Goal: Task Accomplishment & Management: Use online tool/utility

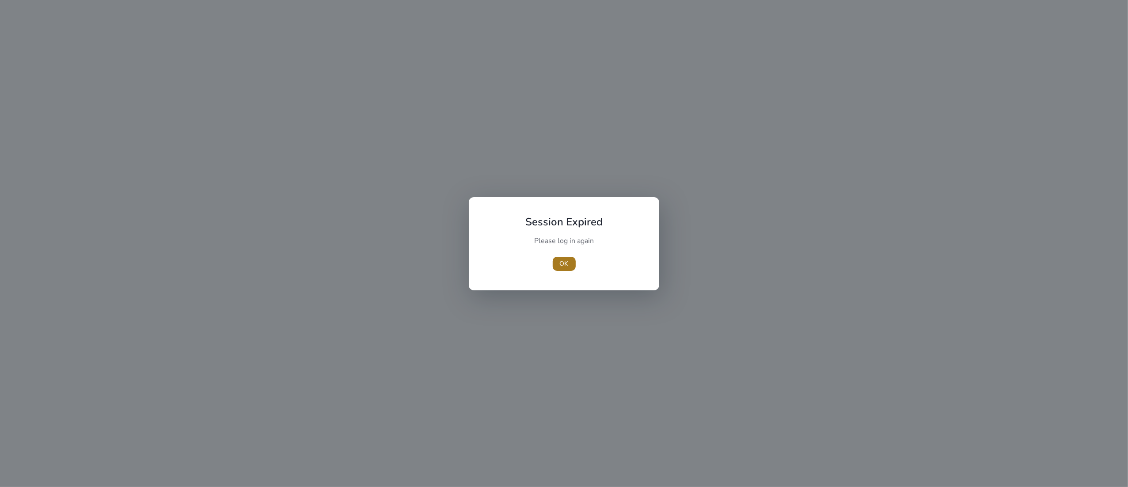
click at [569, 263] on span "button" at bounding box center [564, 263] width 23 height 21
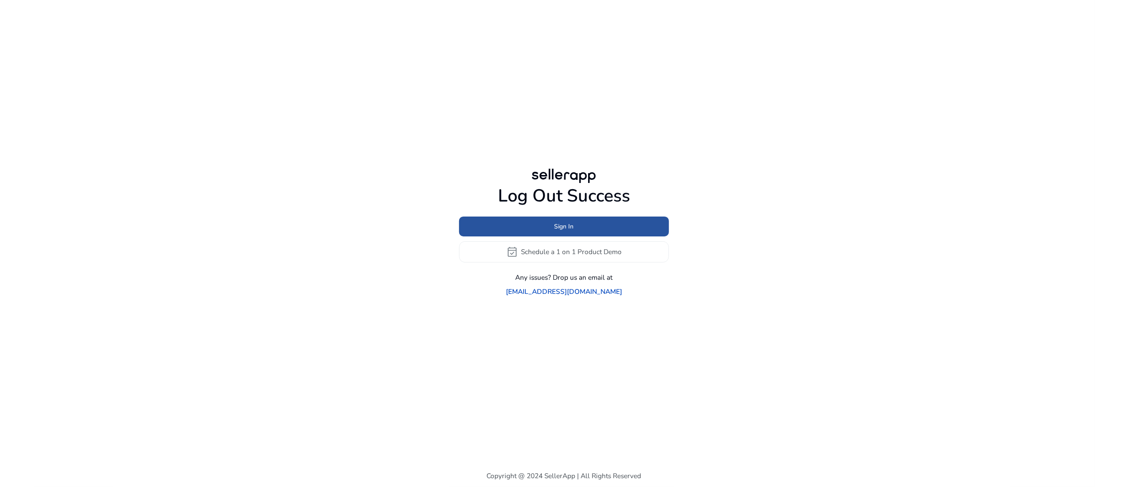
click at [566, 231] on span "Sign In" at bounding box center [563, 226] width 19 height 9
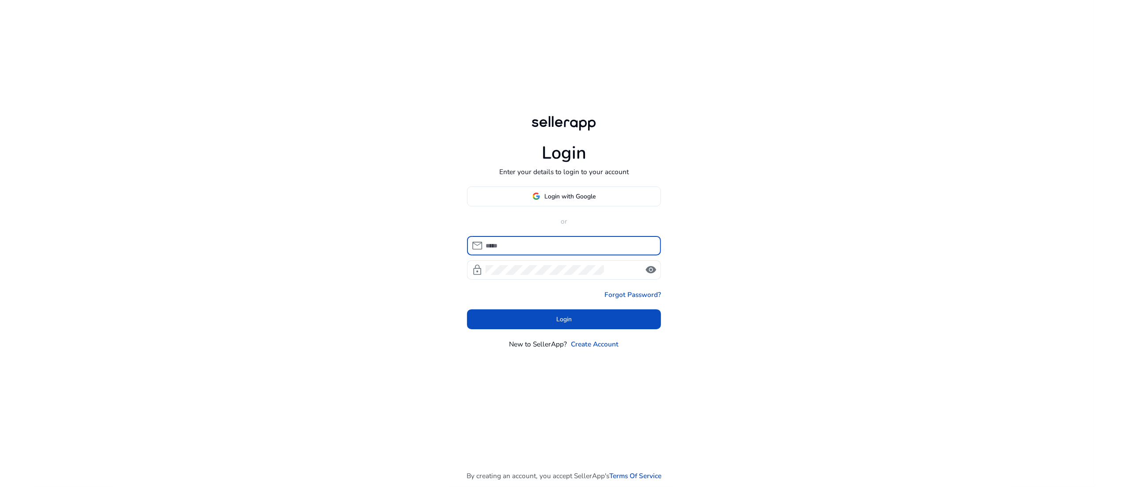
type input "**********"
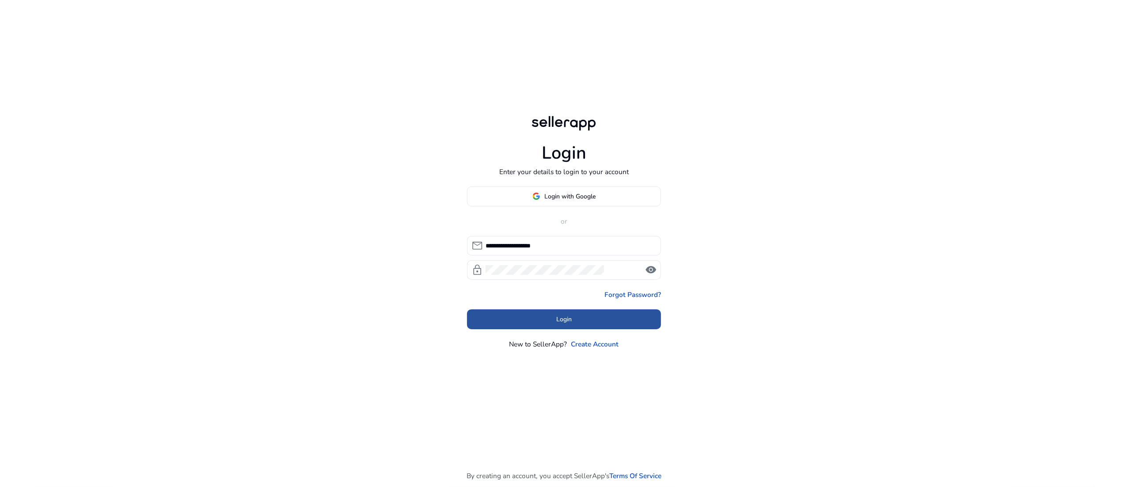
click at [569, 326] on span at bounding box center [564, 319] width 194 height 21
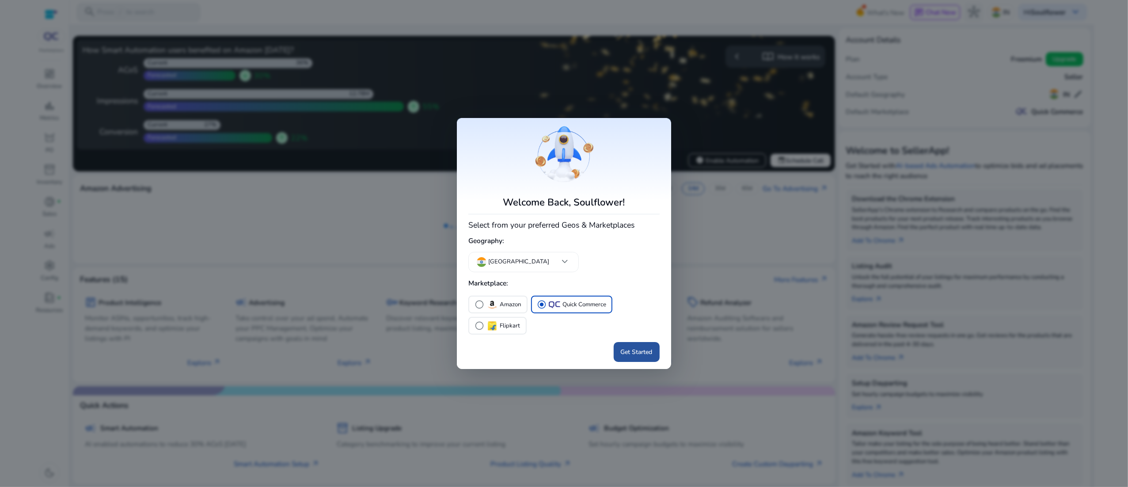
click at [626, 350] on span "Get Started" at bounding box center [637, 351] width 32 height 9
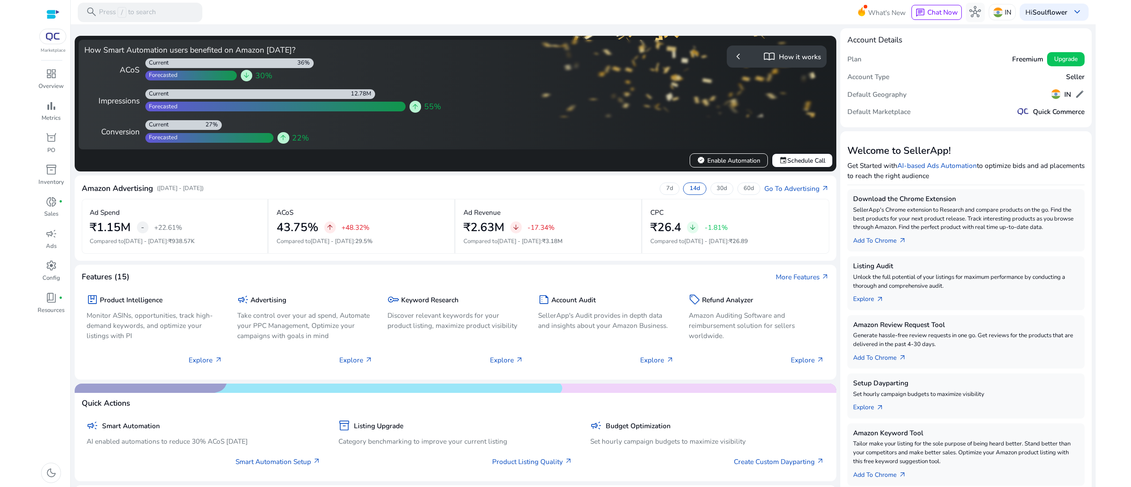
click at [0, 197] on html "We recommend switching to desktop view for the best experience. Marketplace das…" at bounding box center [565, 243] width 1131 height 487
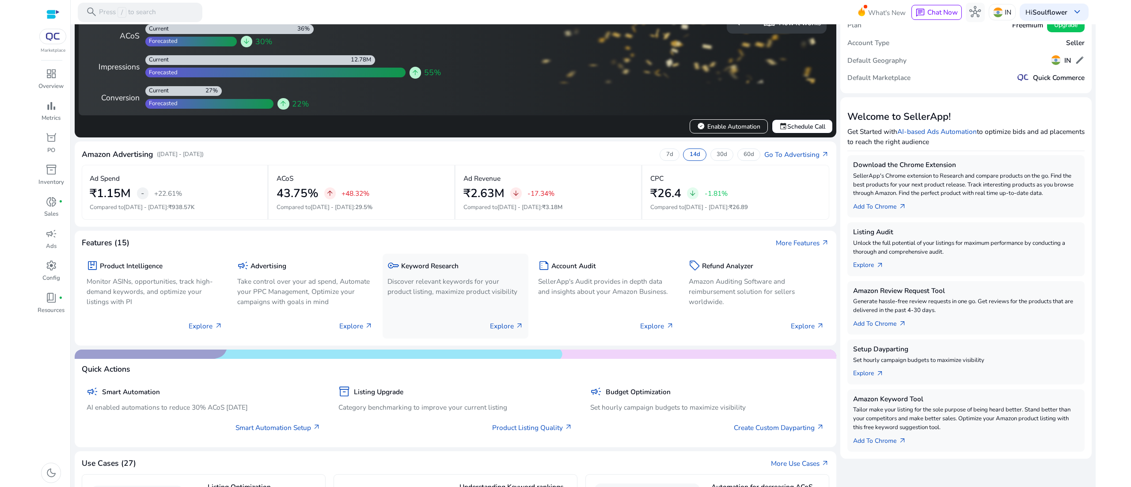
click at [413, 324] on div "key Keyword Research Discover relevant keywords for your product listing, maxim…" at bounding box center [456, 296] width 146 height 85
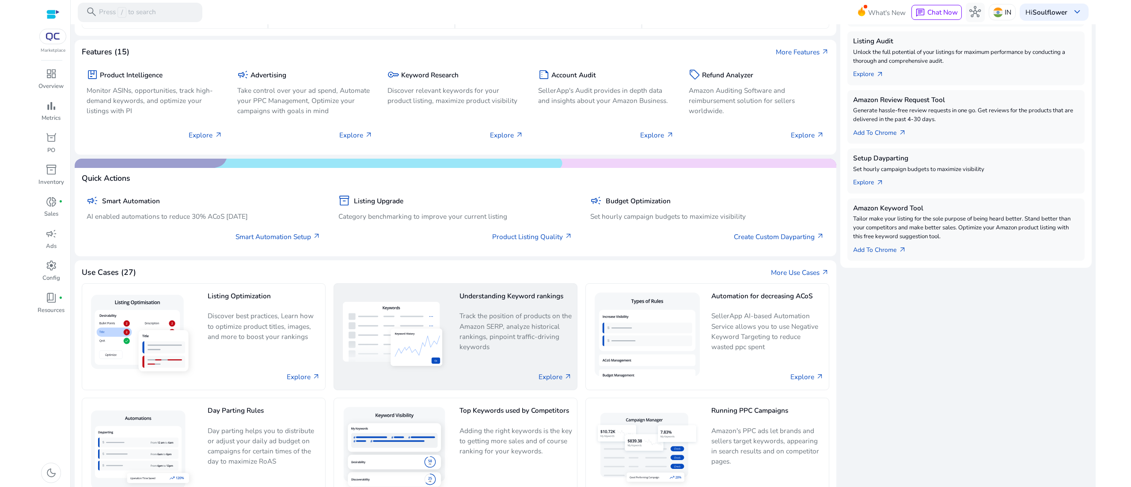
scroll to position [354, 0]
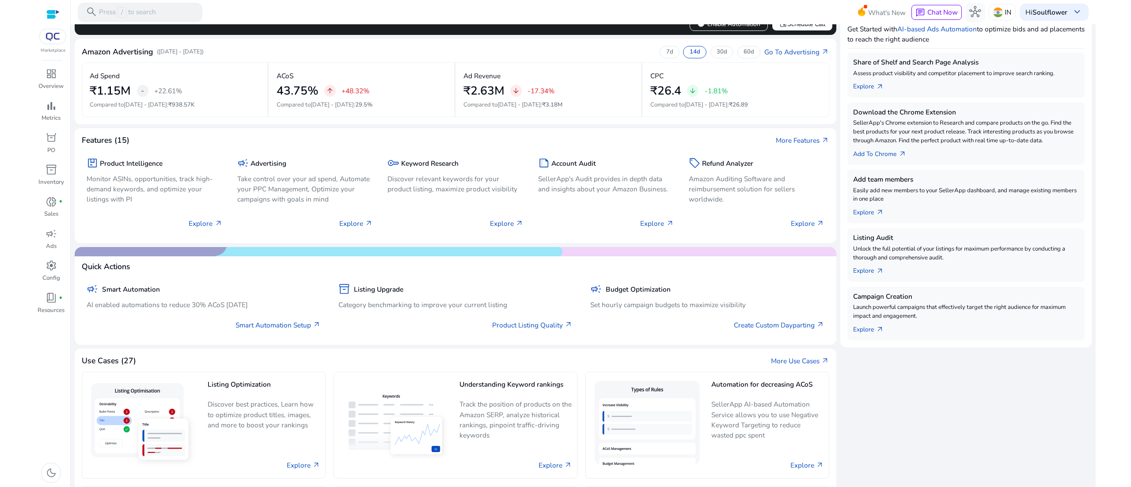
scroll to position [141, 0]
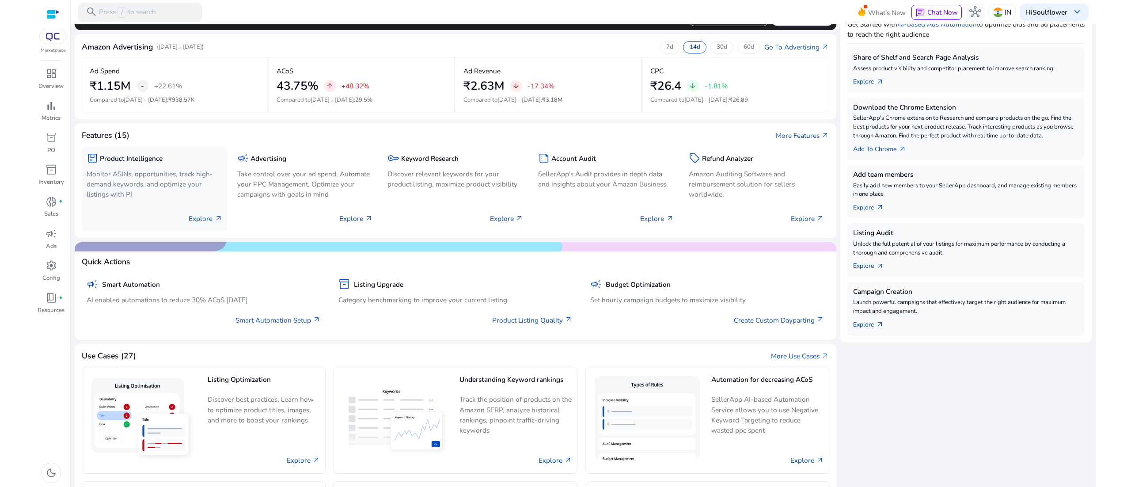
click at [152, 173] on p "Monitor ASINs, opportunities, track high-demand keywords, and optimize your lis…" at bounding box center [155, 184] width 136 height 30
